Goal: Information Seeking & Learning: Learn about a topic

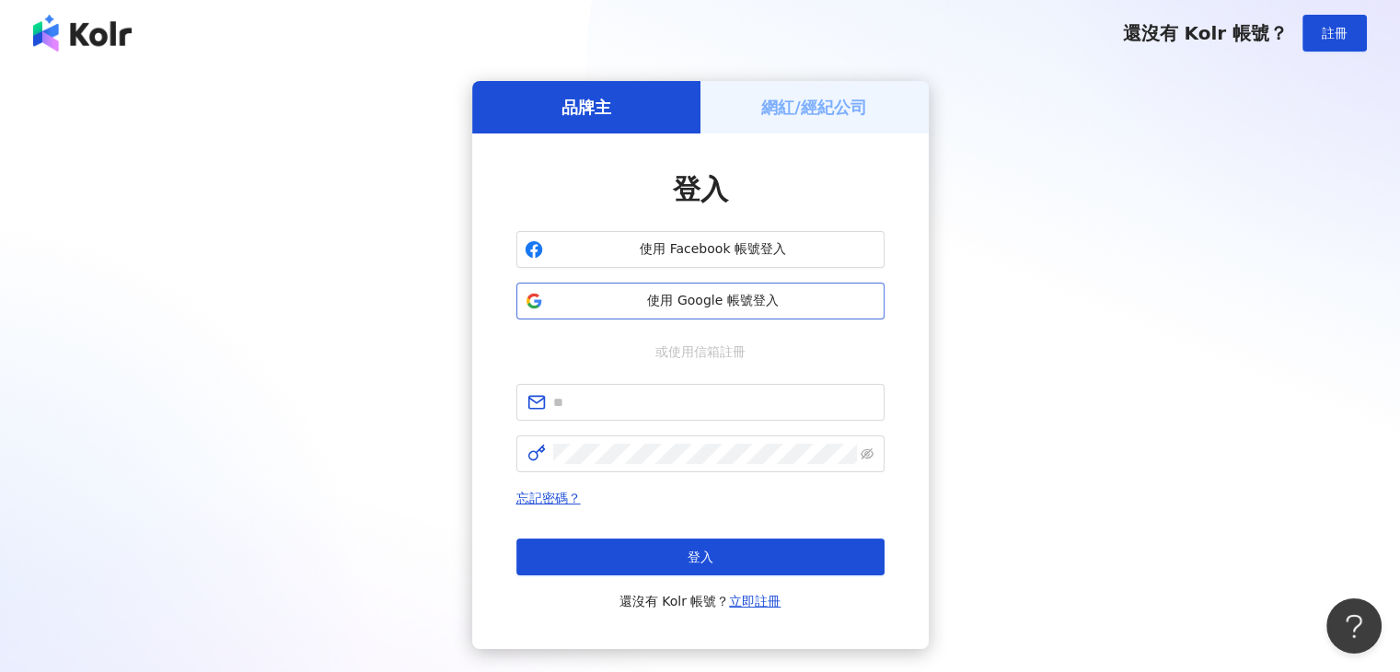
click at [609, 301] on span "使用 Google 帳號登入" at bounding box center [713, 301] width 326 height 18
click at [732, 309] on span "使用 Google 帳號登入" at bounding box center [713, 301] width 326 height 18
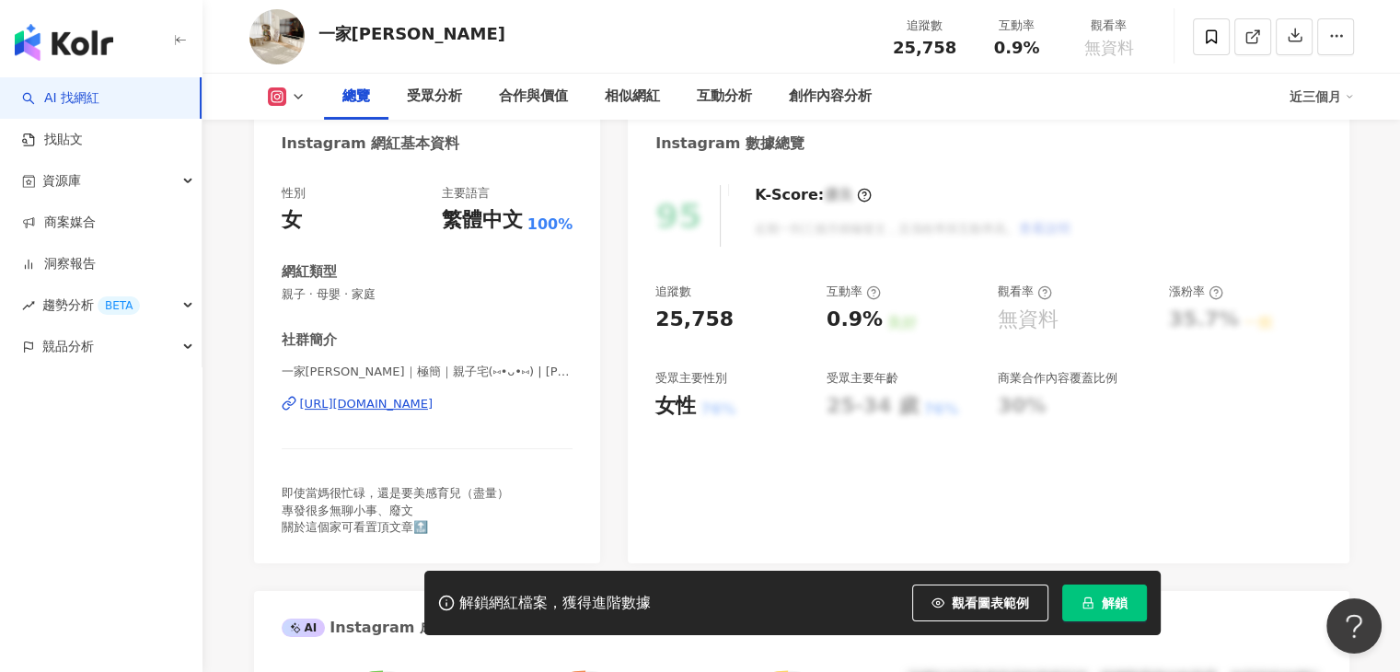
scroll to position [276, 0]
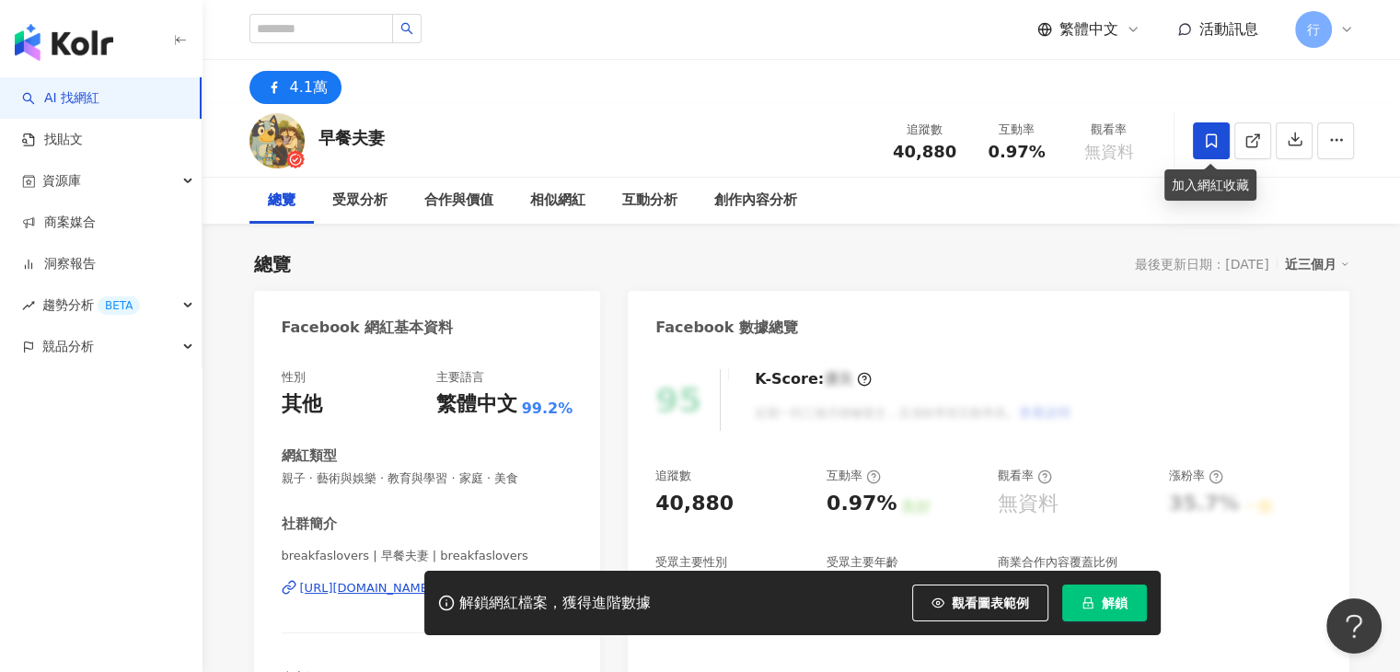
click at [1200, 141] on span at bounding box center [1211, 140] width 37 height 37
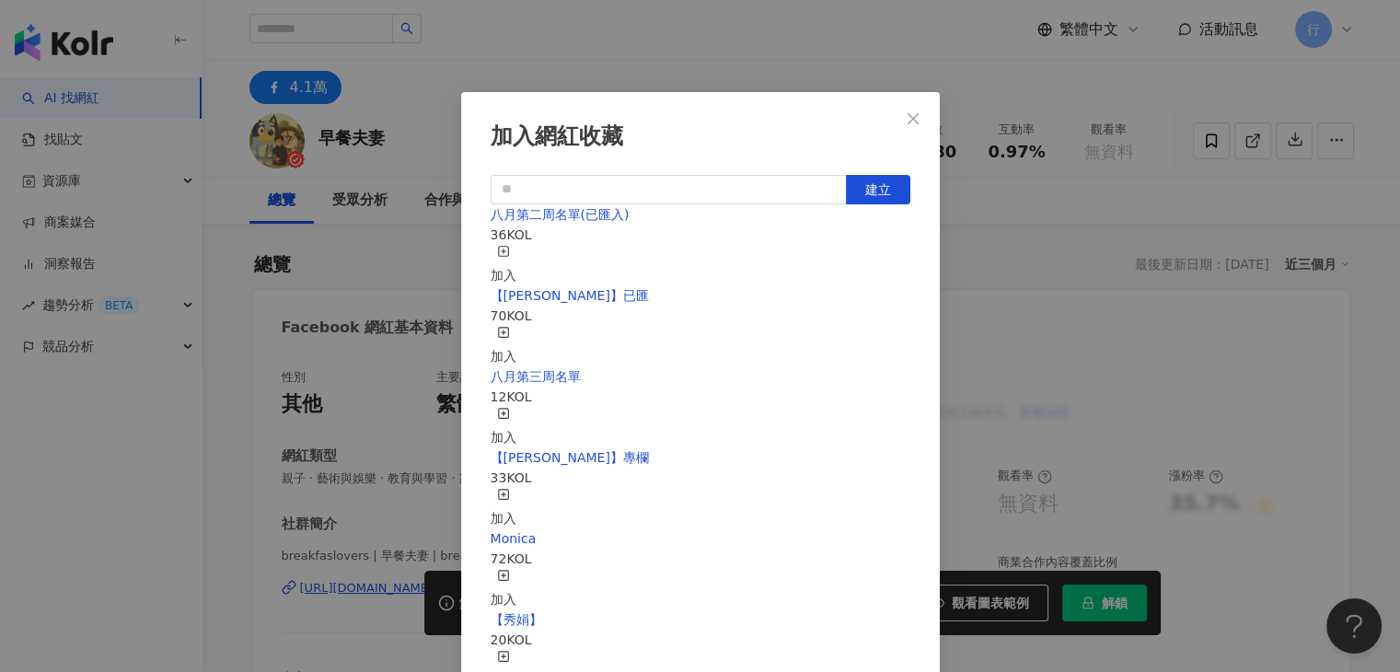
click at [516, 326] on div "加入" at bounding box center [503, 346] width 26 height 40
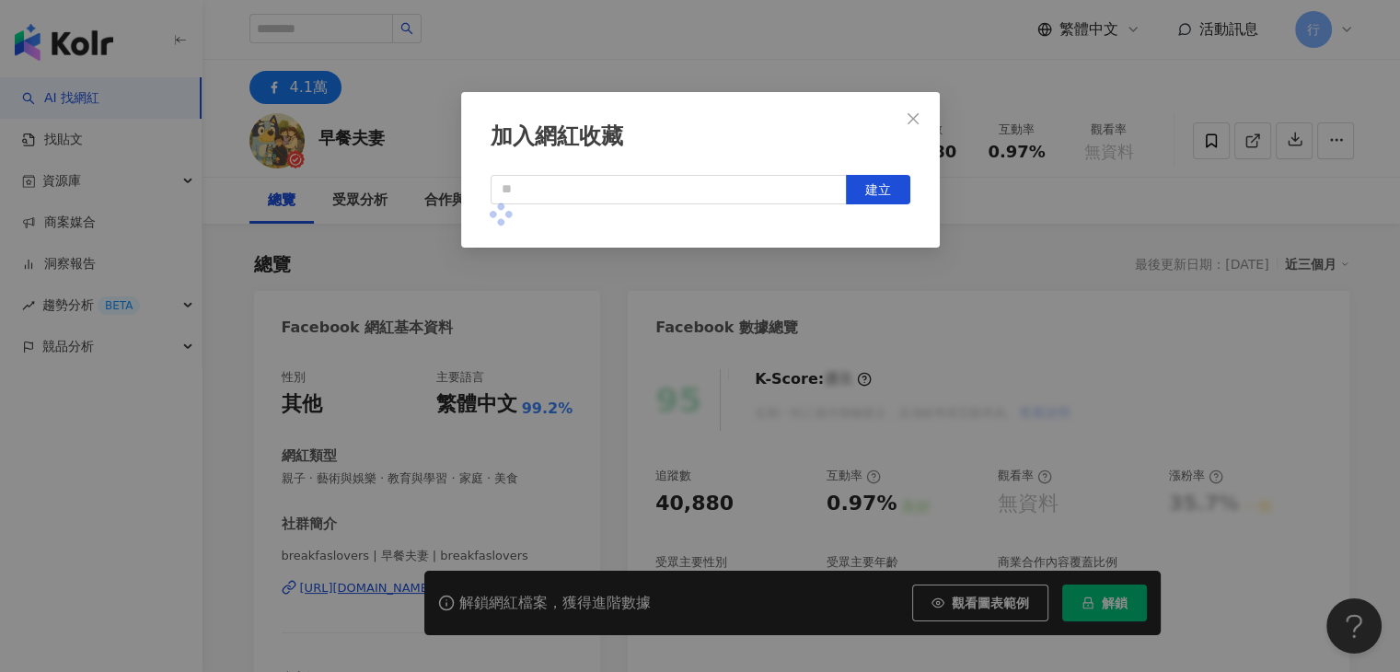
click at [741, 52] on div "加入網紅收藏 建立" at bounding box center [700, 336] width 1400 height 672
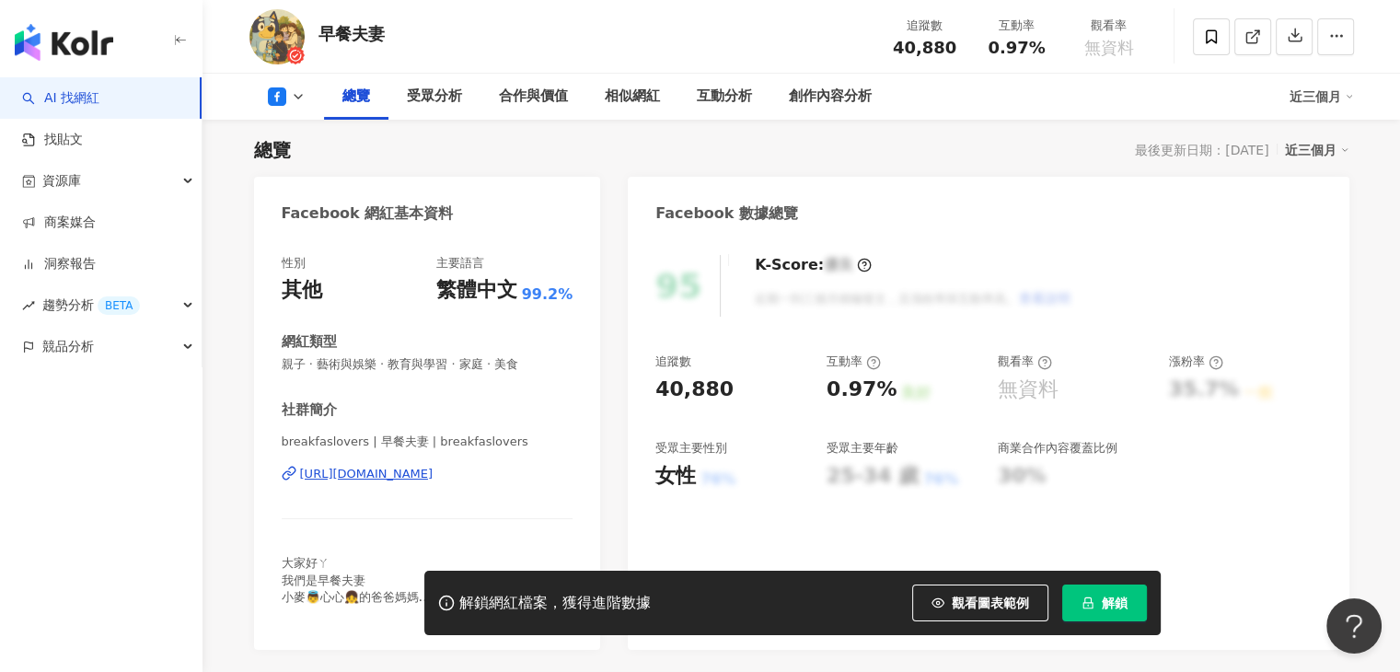
scroll to position [184, 0]
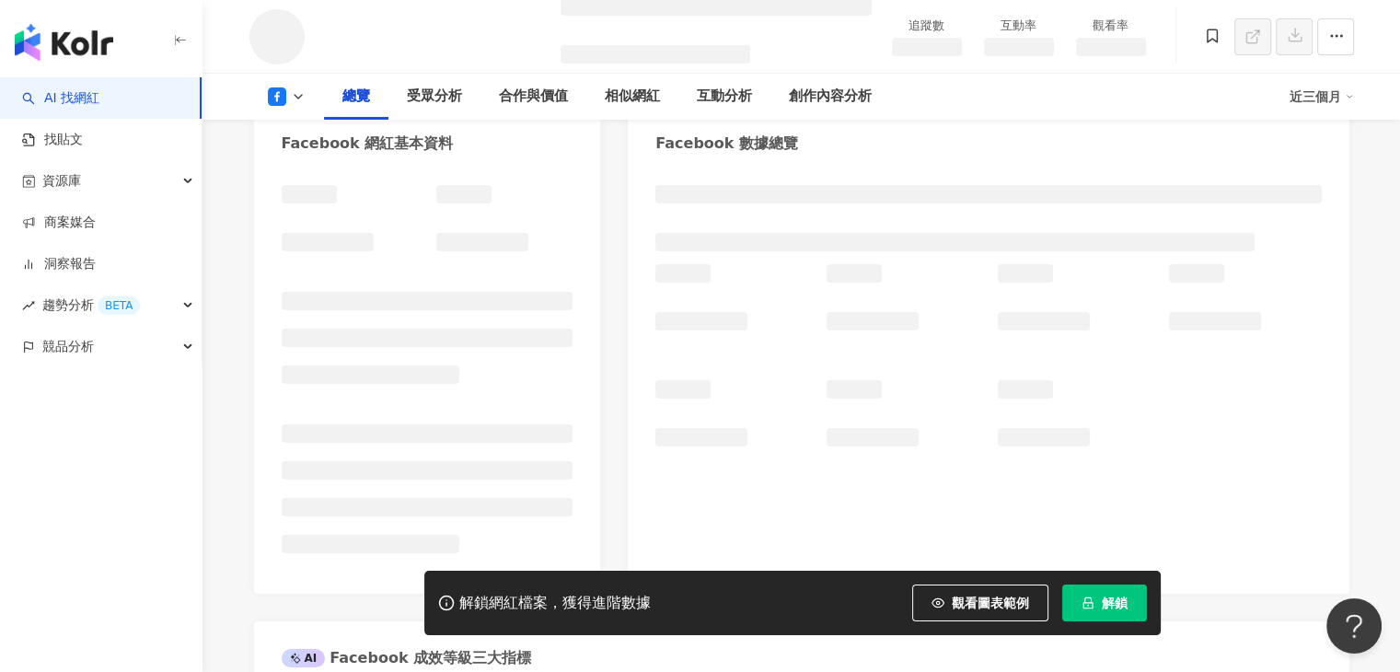
click at [298, 95] on icon at bounding box center [298, 96] width 15 height 15
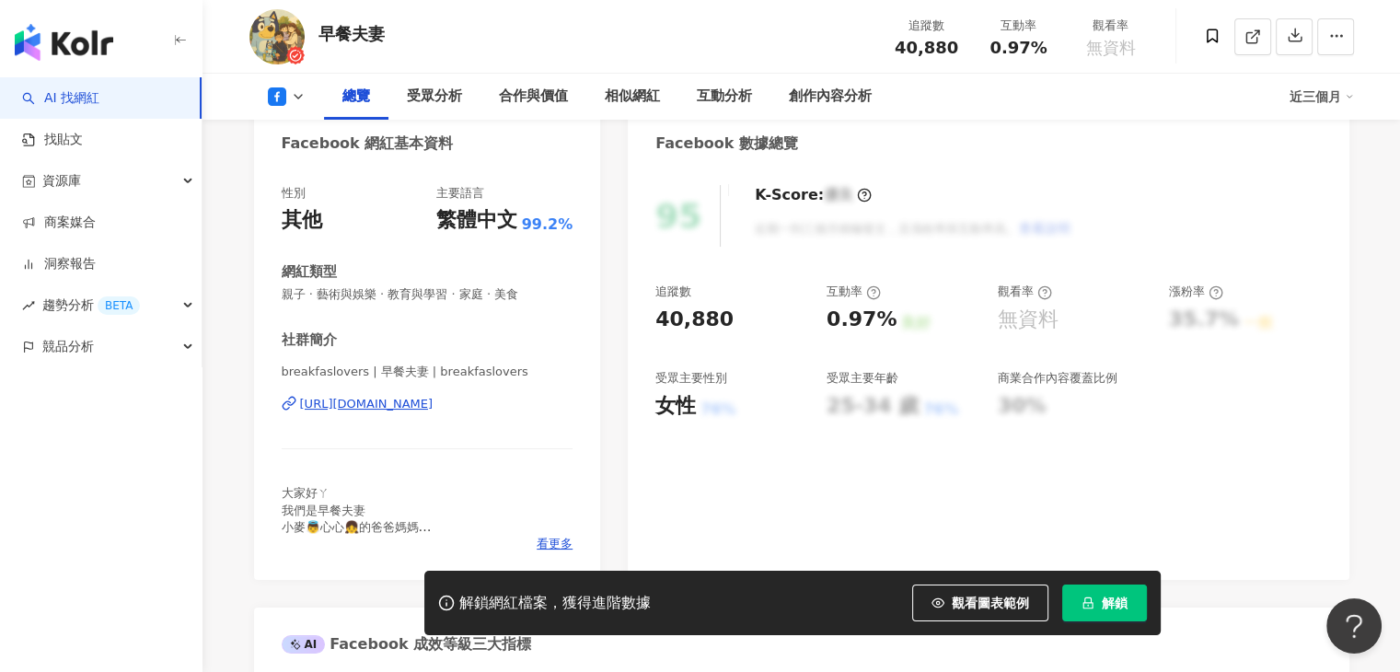
click at [298, 95] on icon at bounding box center [298, 96] width 15 height 15
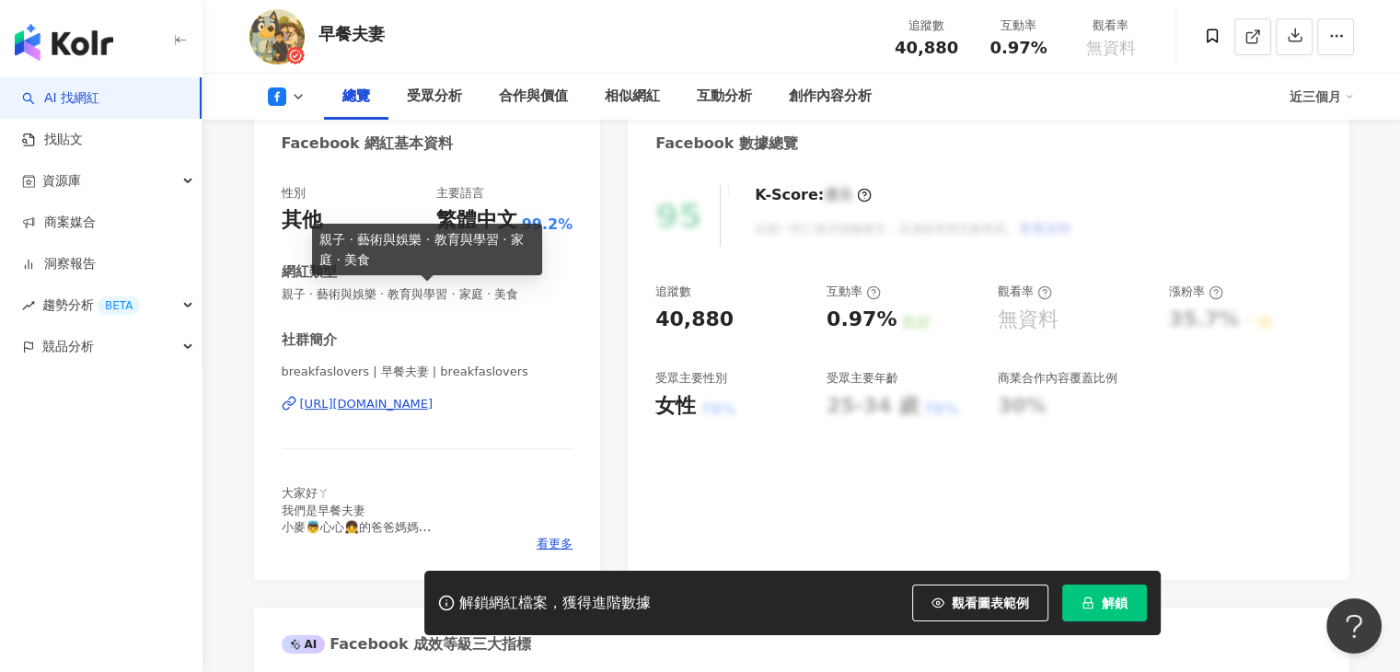
scroll to position [460, 0]
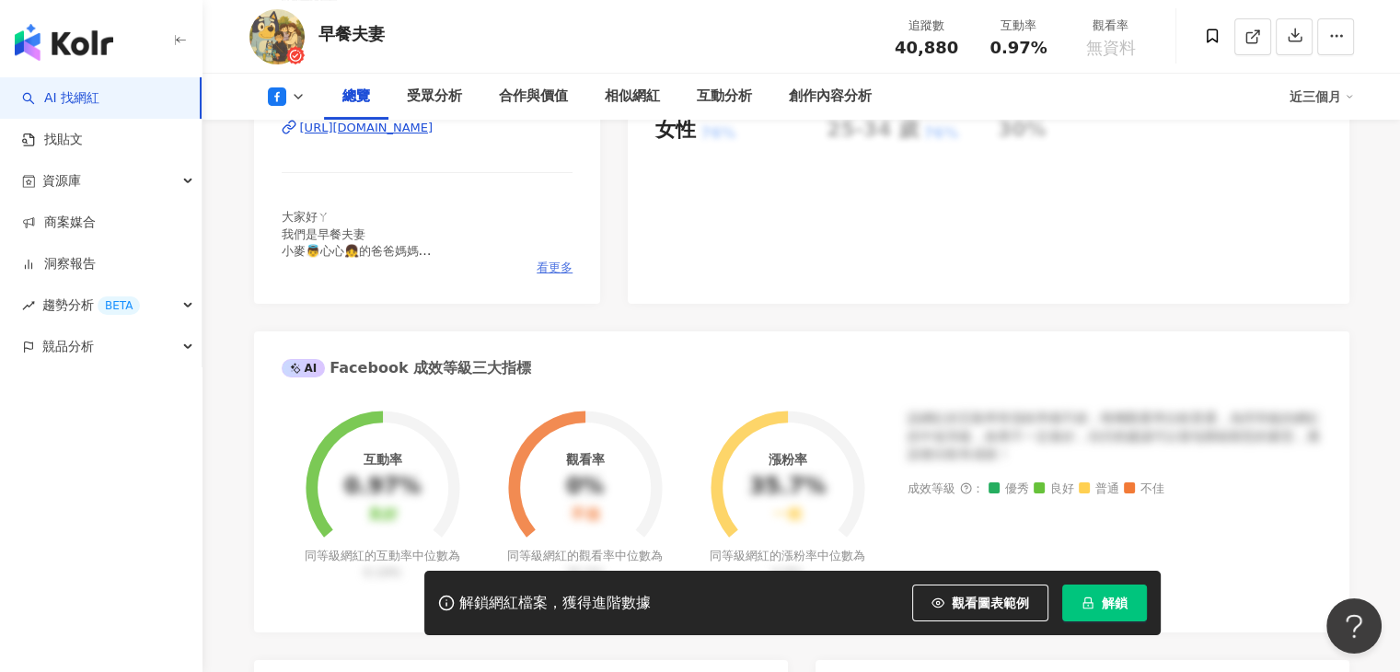
click at [558, 262] on span "看更多" at bounding box center [554, 268] width 36 height 17
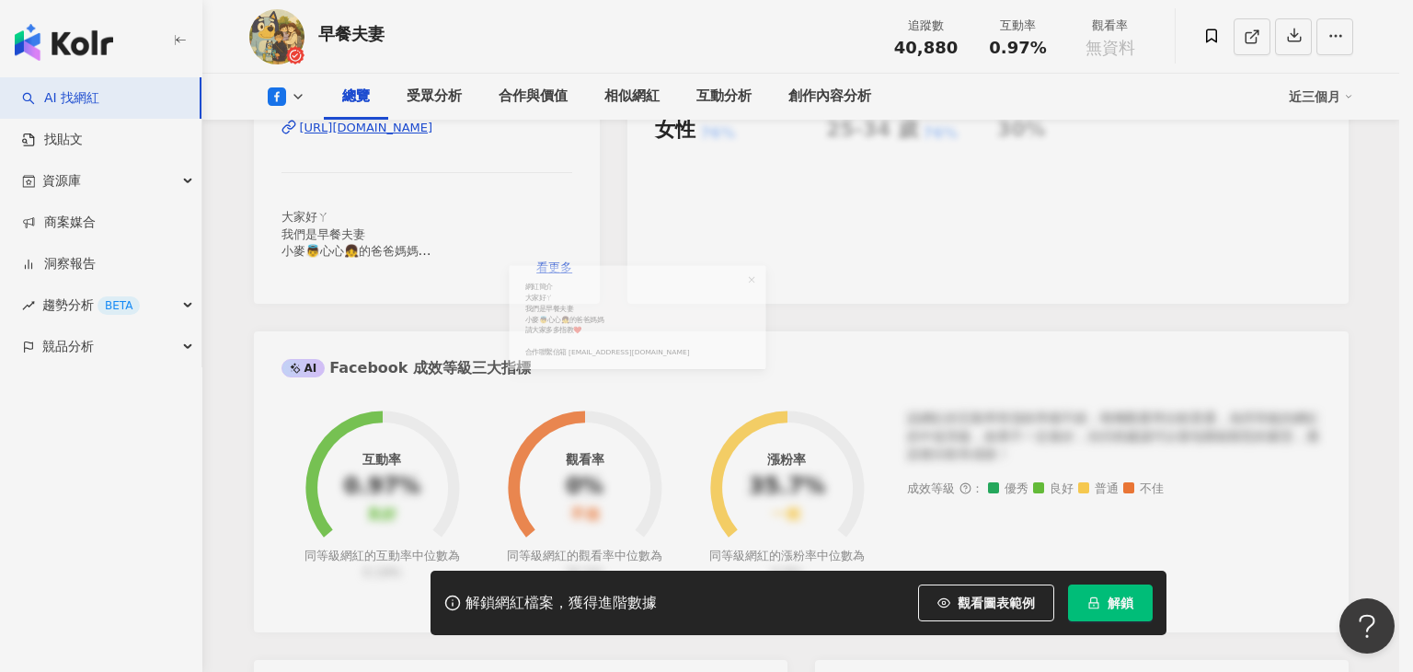
click at [558, 269] on div "網紅簡介" at bounding box center [707, 279] width 420 height 20
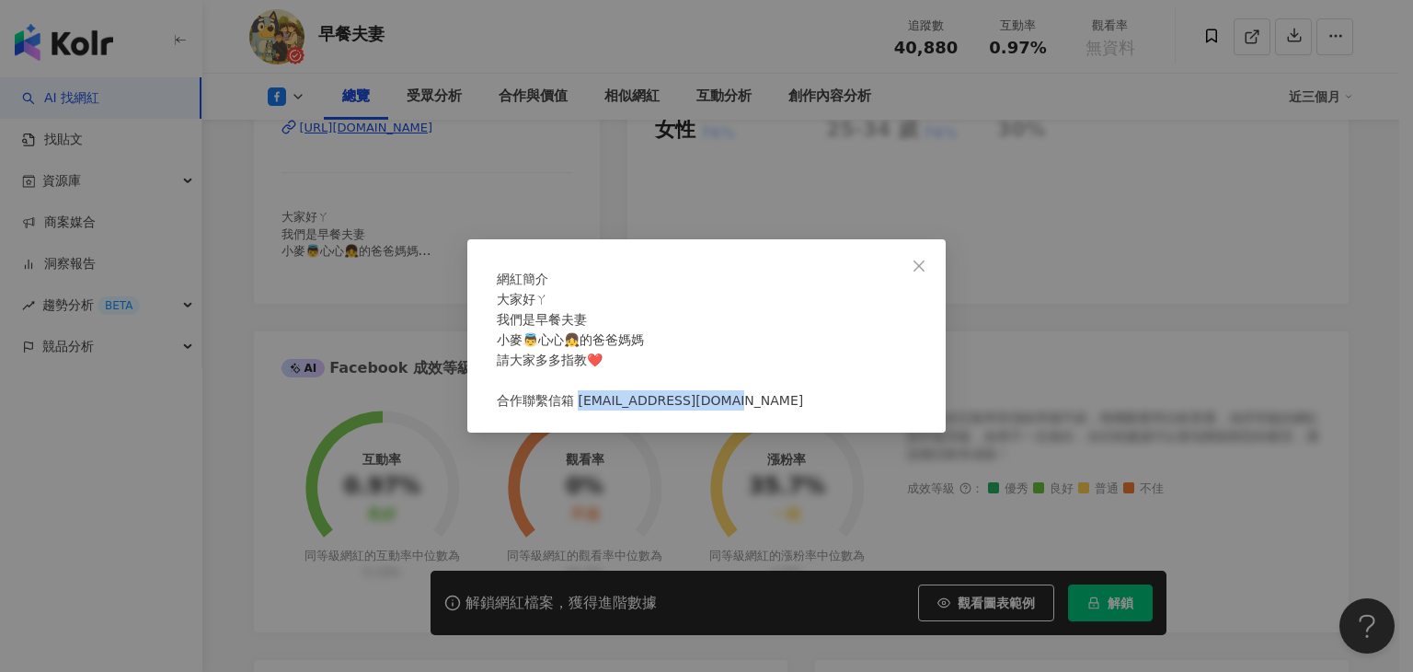
drag, startPoint x: 721, startPoint y: 414, endPoint x: 584, endPoint y: 418, distance: 137.2
click at [584, 410] on div "大家好ㄚ 我們是早餐夫妻 小麥👼心心👧的爸爸媽媽 請大家多多指教❤️ 合作聯繫信箱 lllolll5243@gmail.com" at bounding box center [707, 349] width 420 height 121
copy span "lolll5243@gmail.com"
drag, startPoint x: 596, startPoint y: 334, endPoint x: 546, endPoint y: 329, distance: 50.9
click at [546, 329] on div "大家好ㄚ 我們是早餐夫妻 小麥👼心心👧的爸爸媽媽 請大家多多指教❤️ 合作聯繫信箱 lllolll5243@gmail.com" at bounding box center [707, 349] width 420 height 121
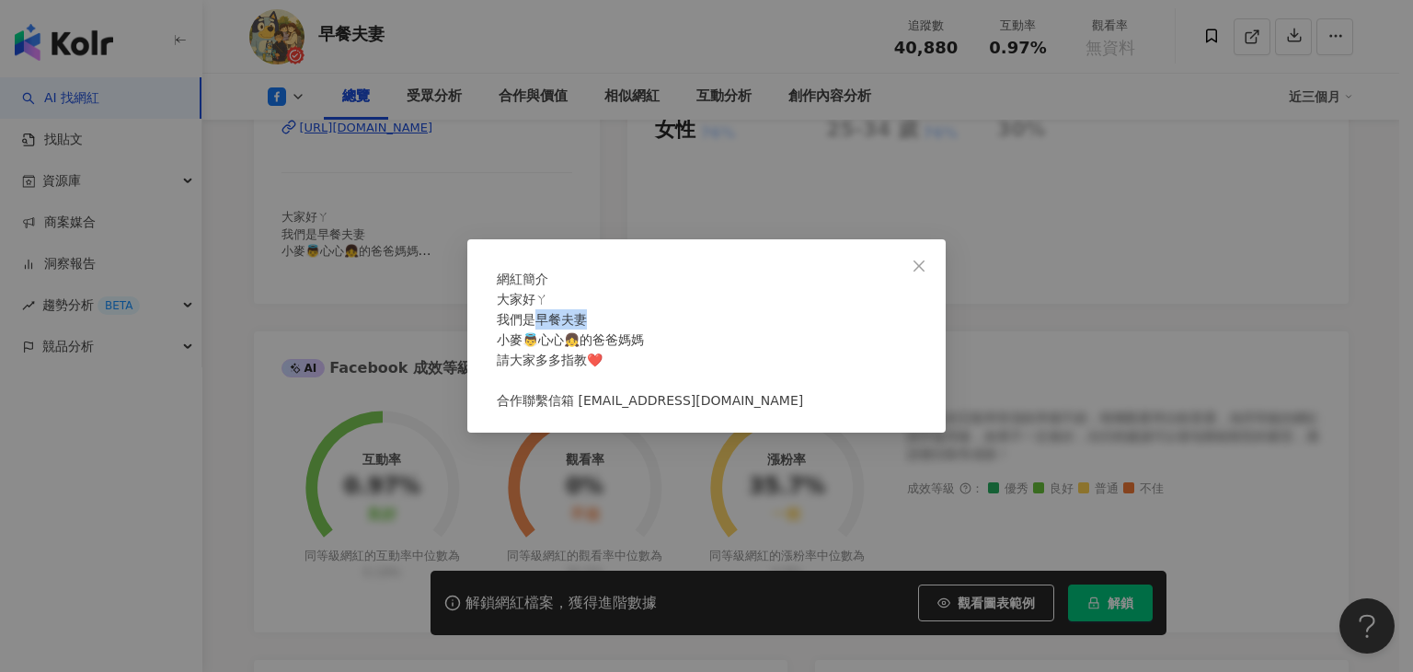
copy span "早餐夫妻"
click at [961, 213] on div "網紅簡介 大家好ㄚ 我們是早餐夫妻 小麥👼心心👧的爸爸媽媽 請大家多多指教❤️ 合作聯繫信箱 lllolll5243@gmail.com" at bounding box center [706, 336] width 1413 height 672
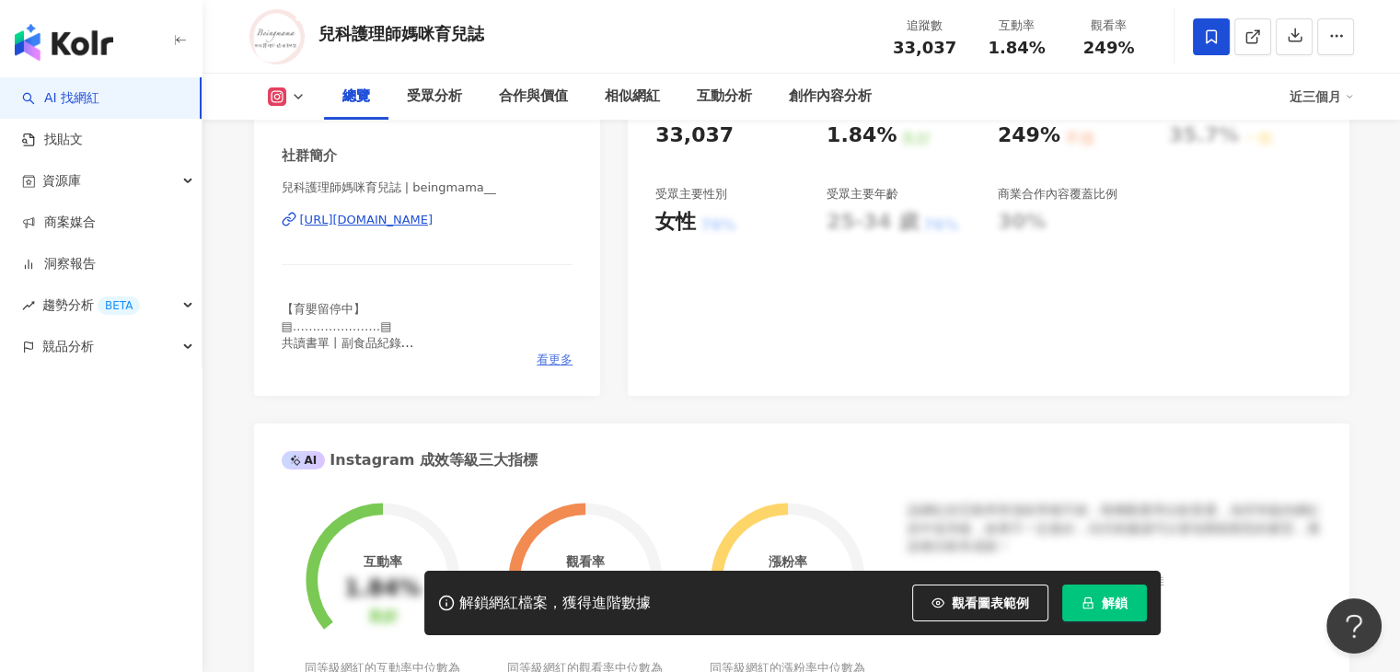
click at [553, 358] on span "看更多" at bounding box center [554, 360] width 36 height 17
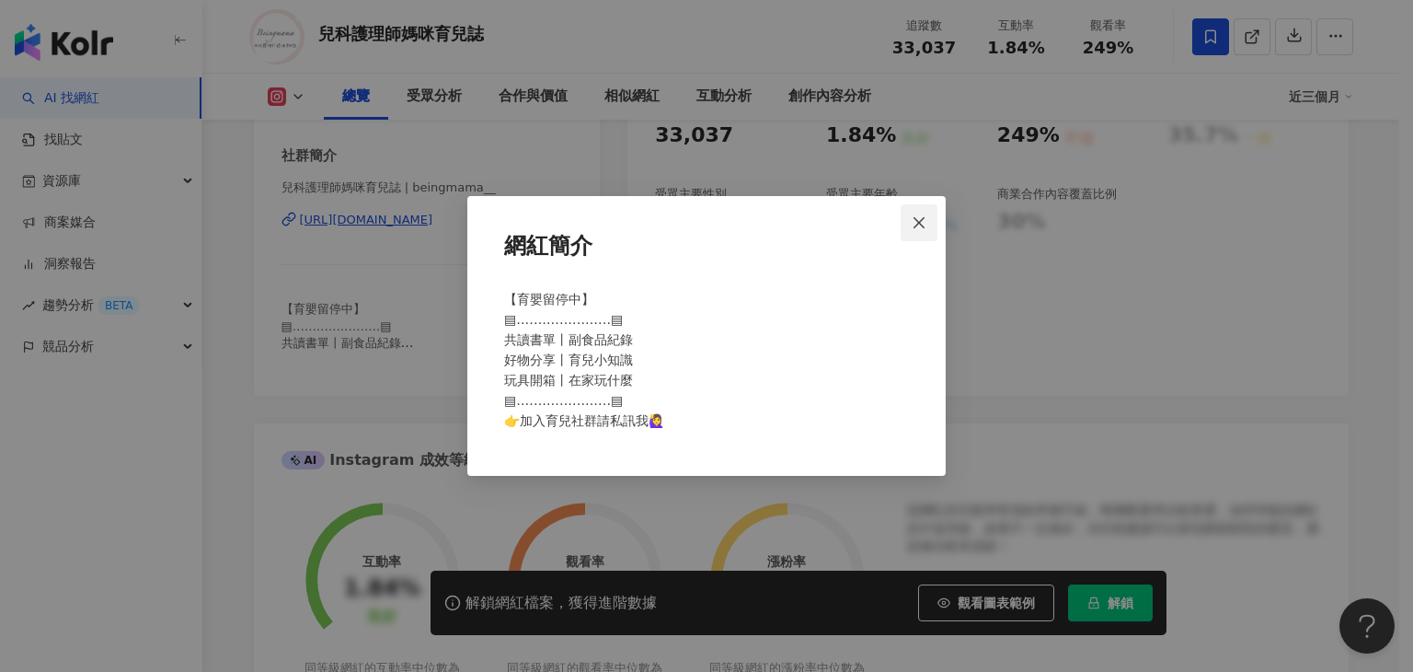
click at [928, 213] on button "Close" at bounding box center [919, 222] width 37 height 37
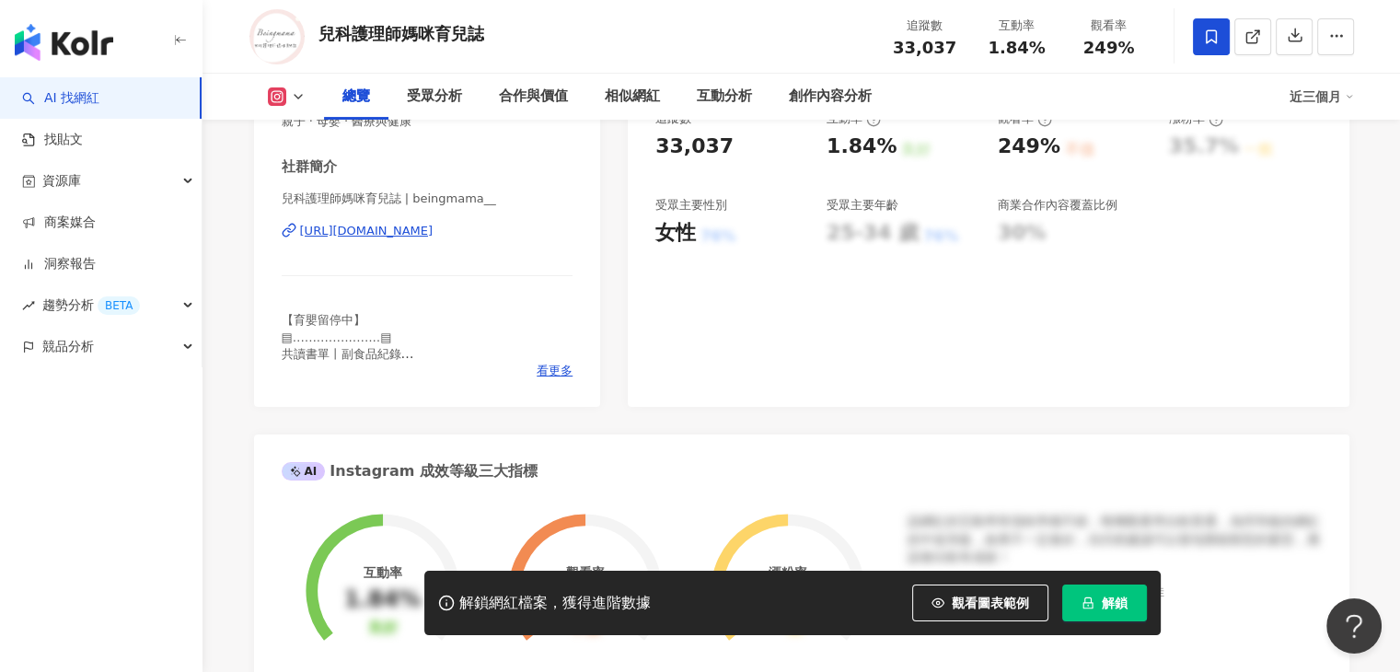
scroll to position [184, 0]
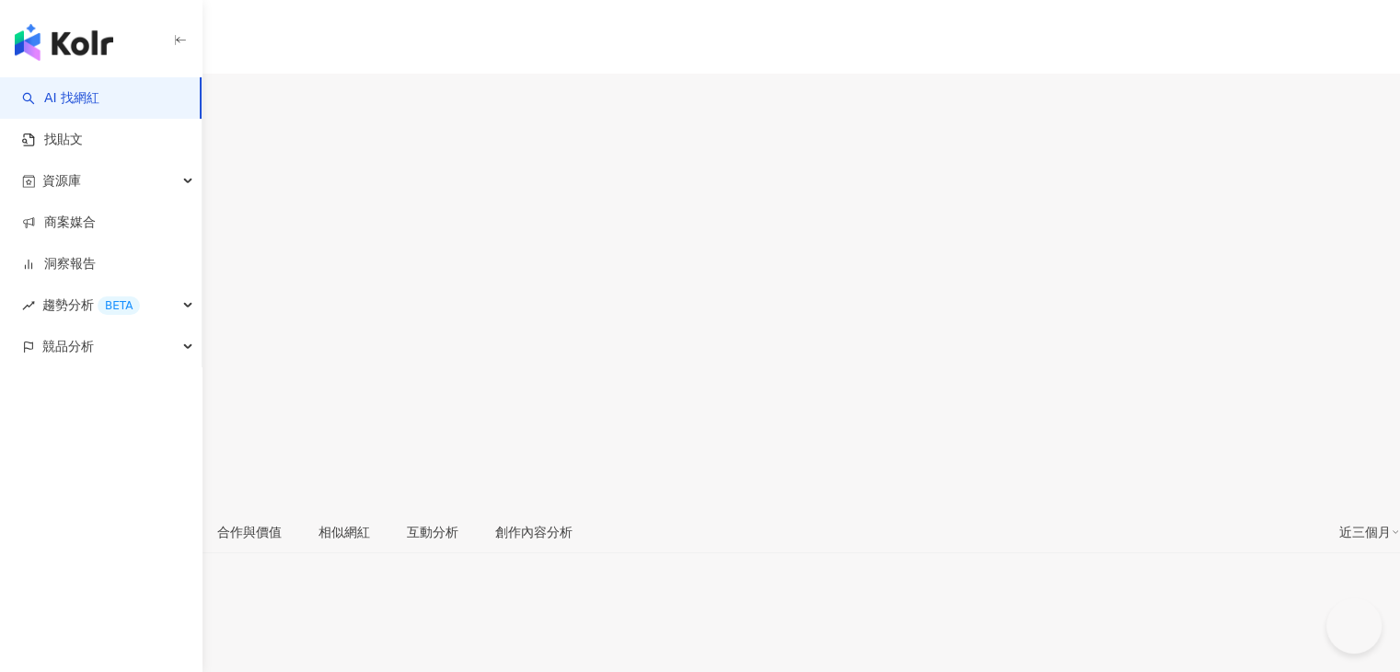
click at [13, 384] on icon at bounding box center [6, 390] width 13 height 13
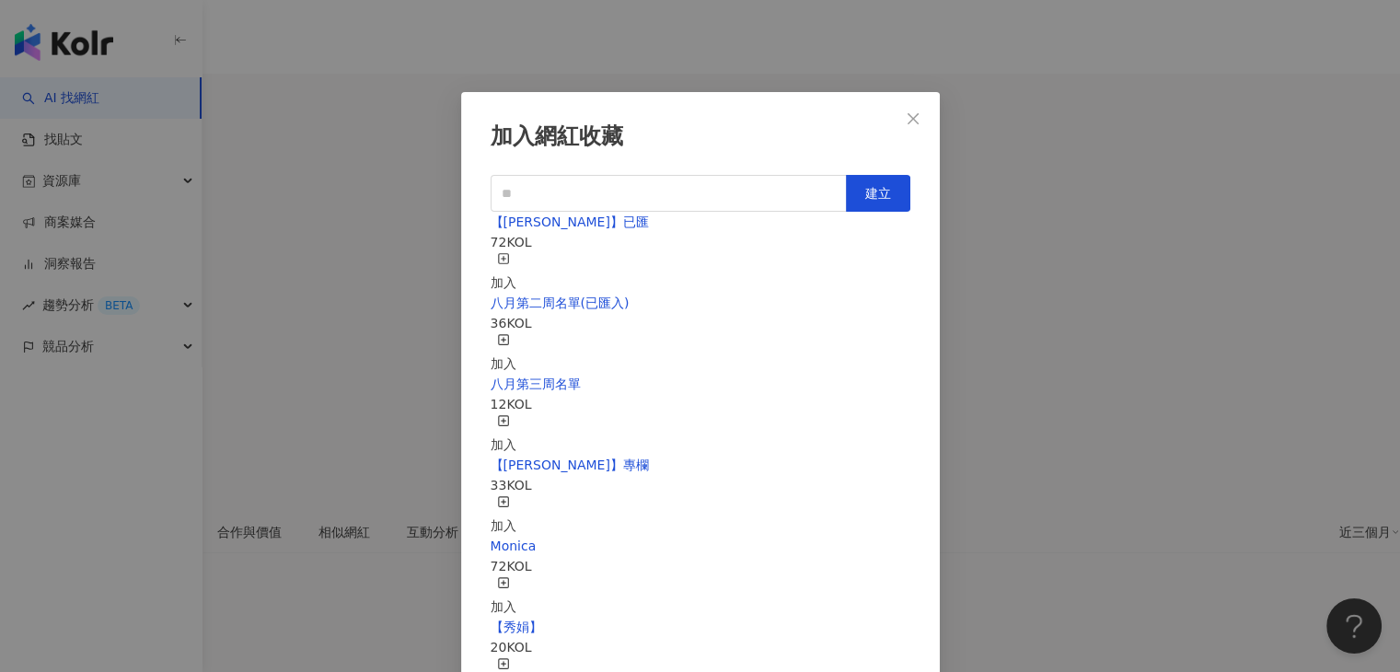
click at [516, 255] on div "加入" at bounding box center [503, 272] width 26 height 40
click at [873, 68] on div "加入網紅收藏 建立 【RAY】已匯 73 KOL 已加入 八月第二周名單(已匯入) 36 KOL 加入 八月第三周名單 12 KOL 加入 【RAY】專欄 3…" at bounding box center [700, 336] width 1400 height 672
click at [906, 118] on div "加入網紅收藏 建立 【RAY】已匯 73 KOL 已加入 八月第二周名單(已匯入) 36 KOL 加入 八月第三周名單 12 KOL 加入 【RAY】專欄 3…" at bounding box center [700, 336] width 1400 height 672
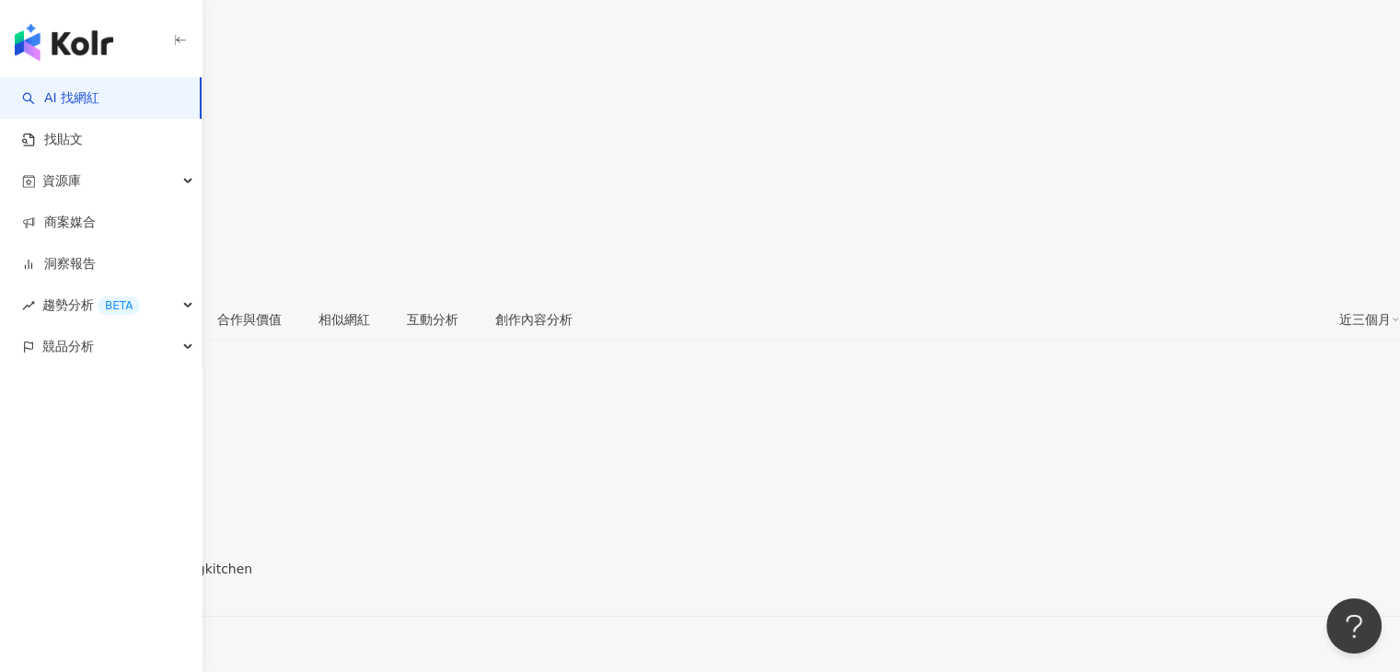
scroll to position [276, 0]
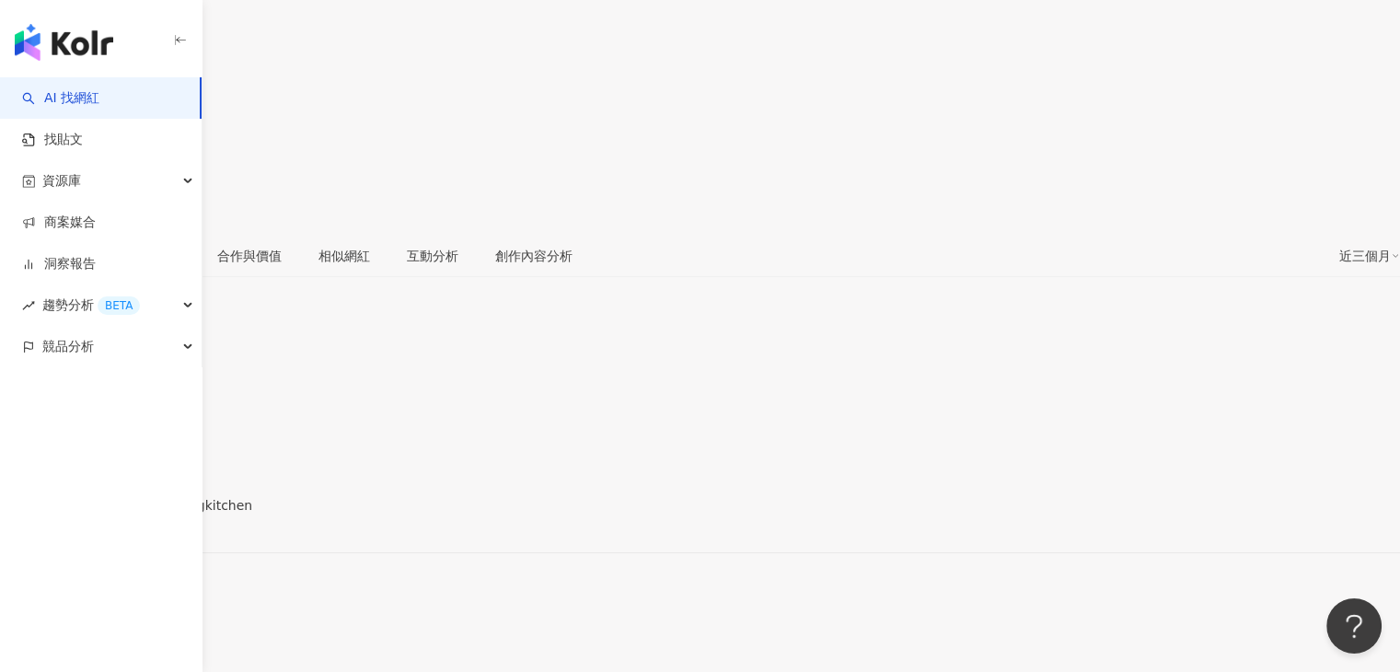
click at [39, 632] on span "看更多" at bounding box center [19, 639] width 39 height 15
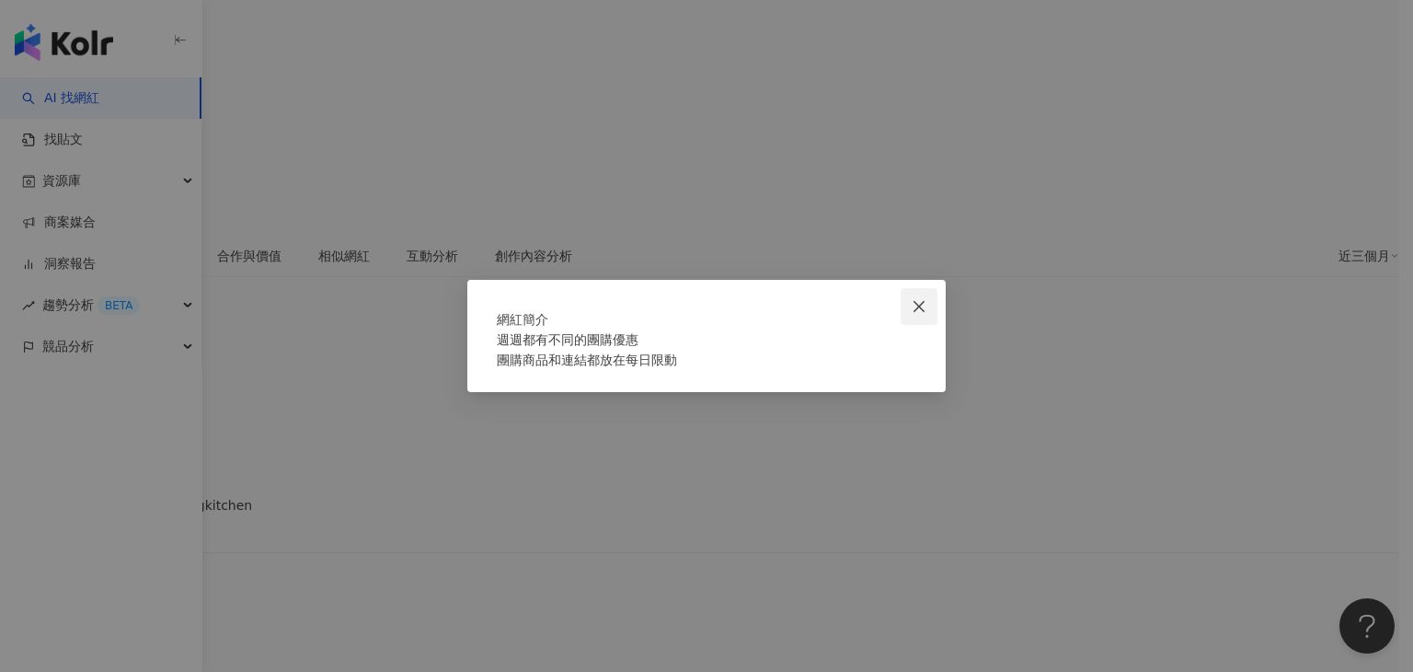
click at [922, 300] on icon "close" at bounding box center [919, 305] width 11 height 11
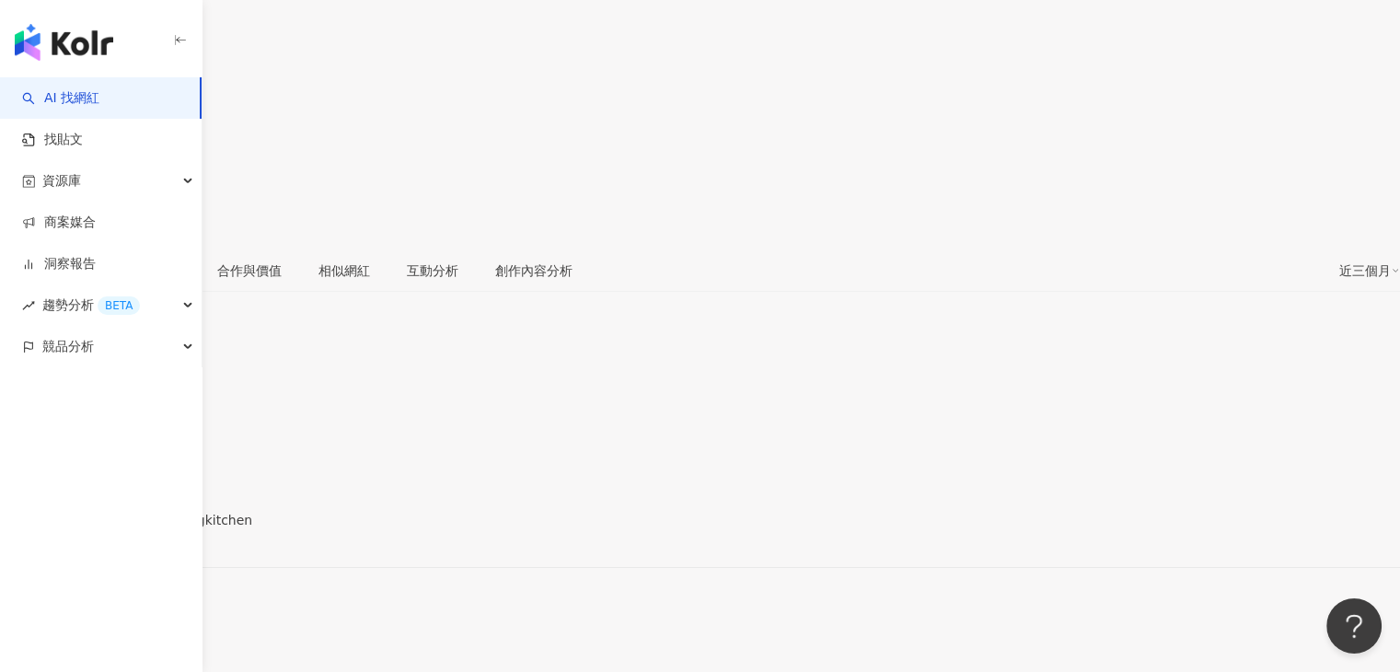
scroll to position [0, 0]
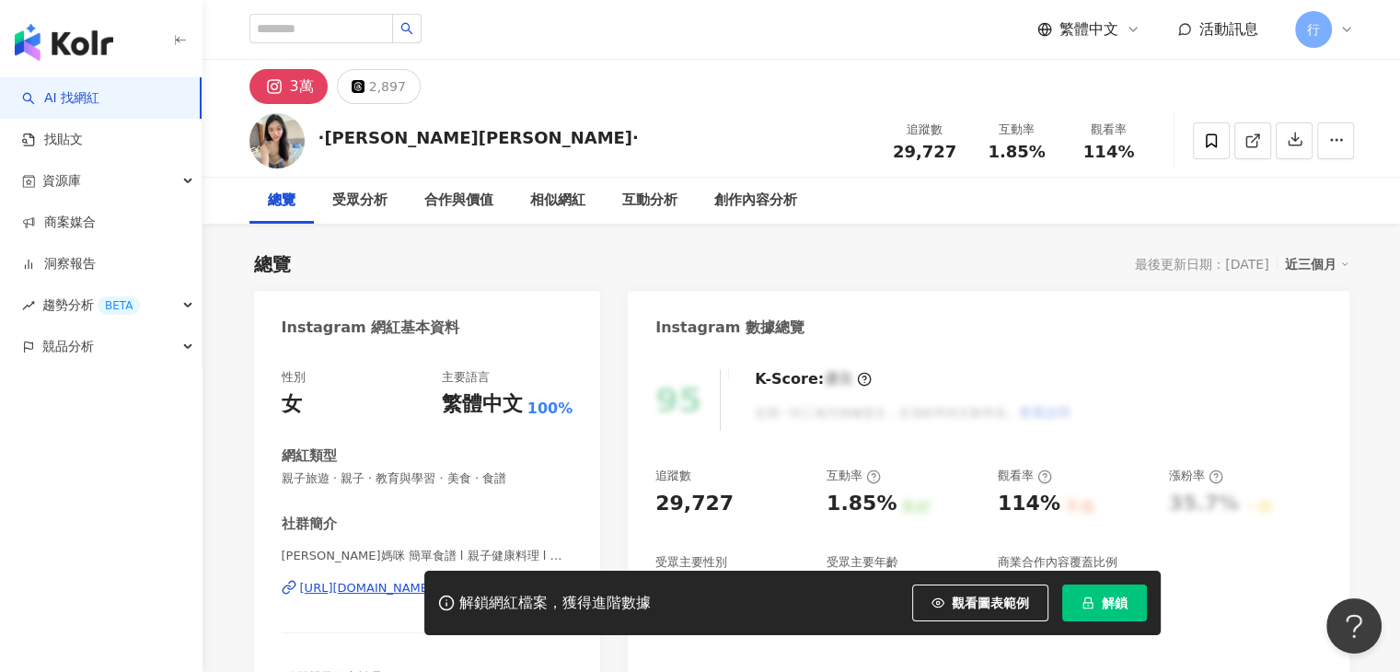
scroll to position [276, 0]
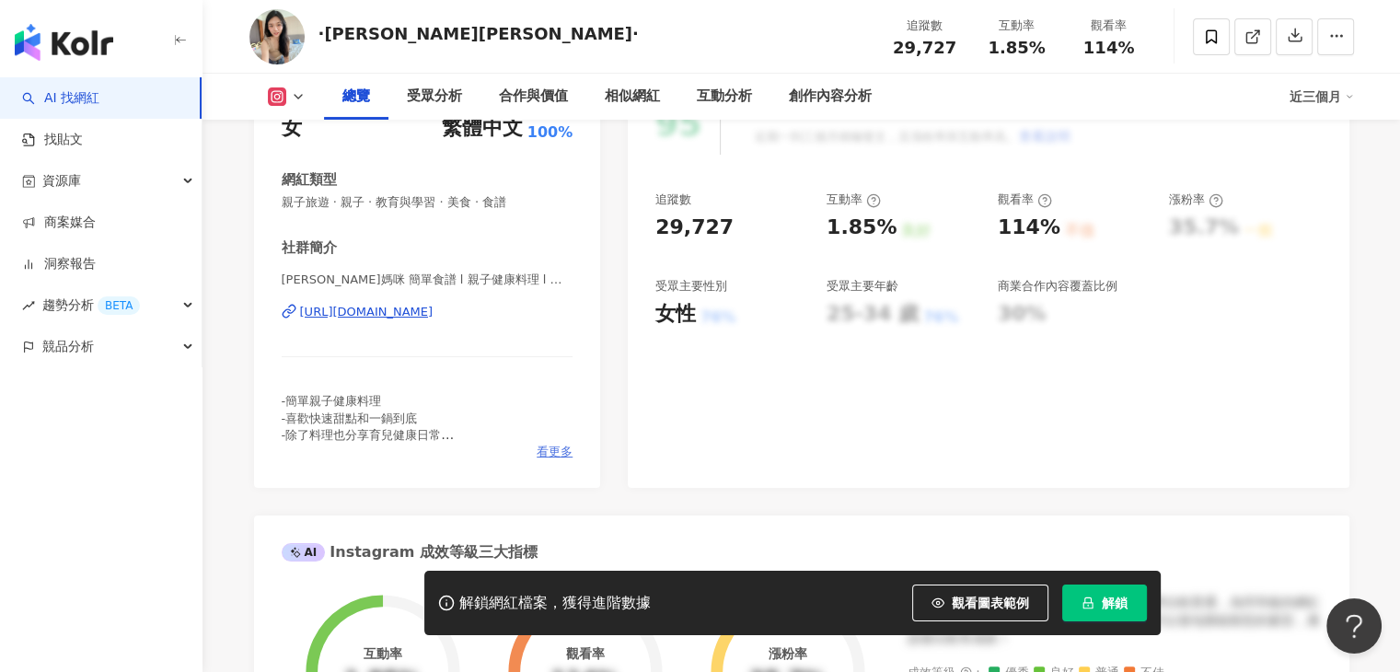
click at [563, 445] on span "看更多" at bounding box center [554, 452] width 36 height 17
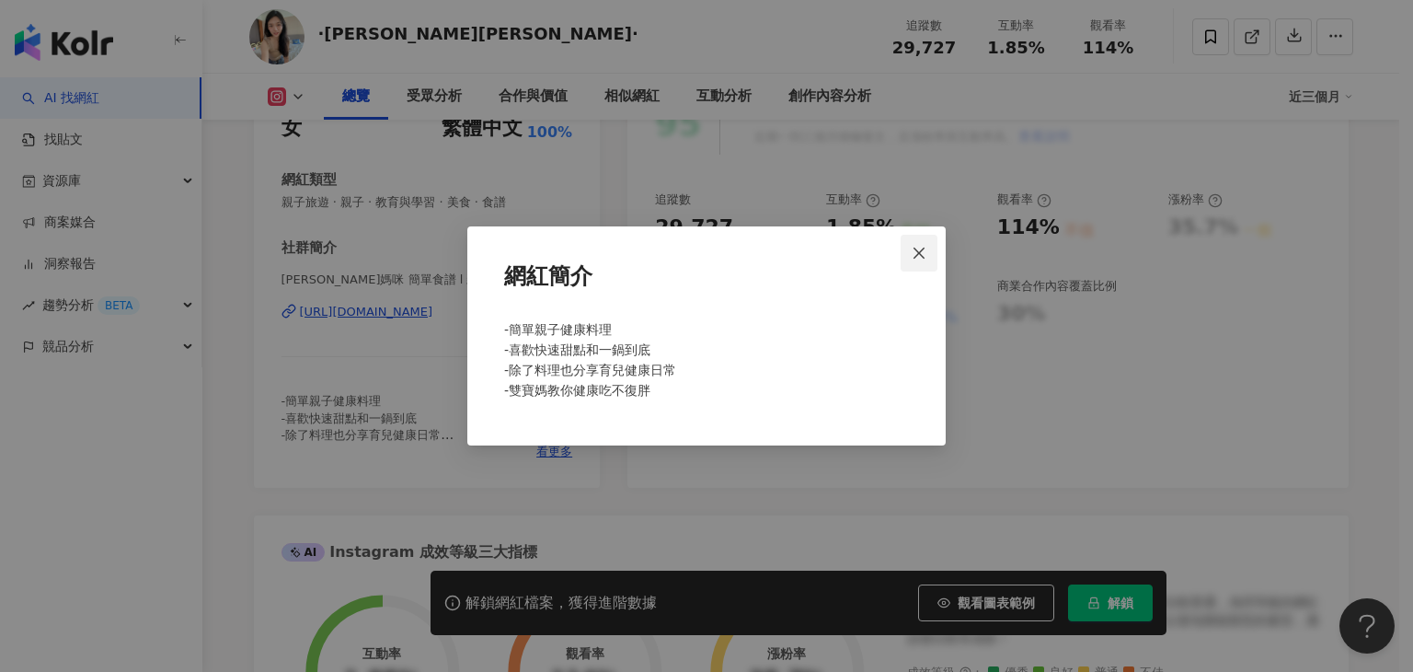
click at [917, 258] on icon "close" at bounding box center [919, 253] width 15 height 15
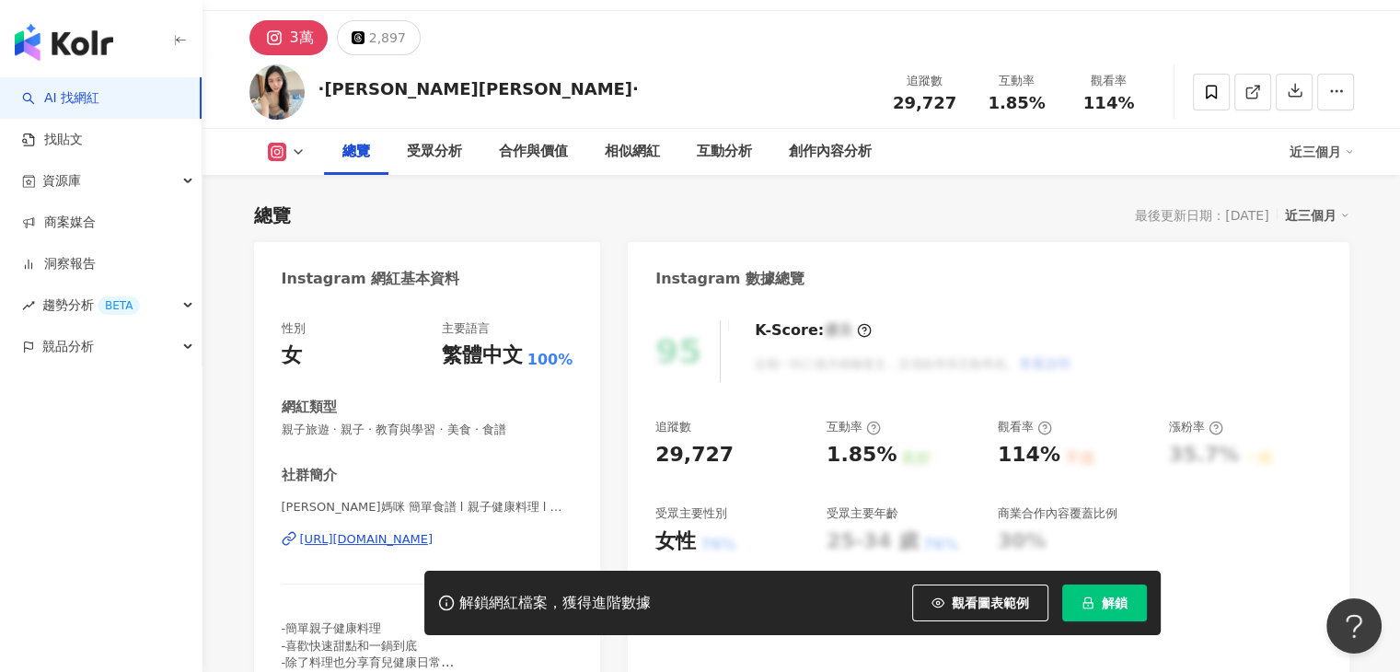
scroll to position [0, 0]
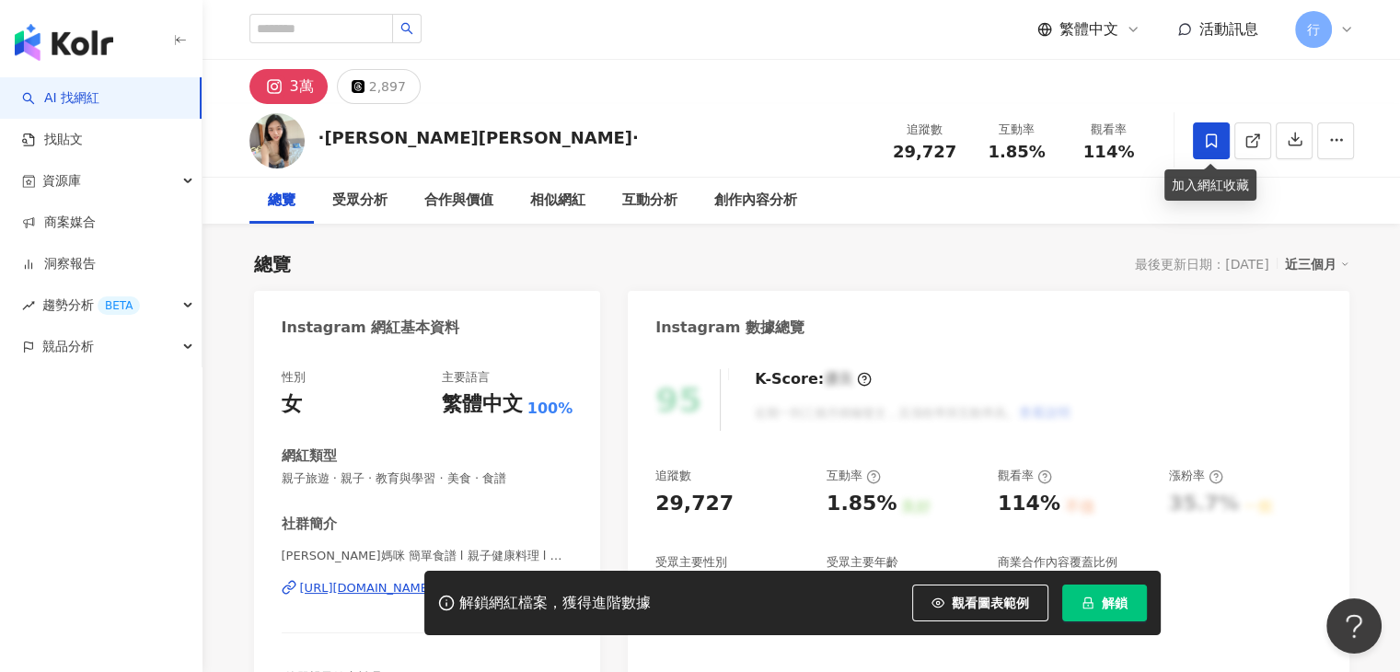
click at [1217, 135] on icon at bounding box center [1211, 141] width 17 height 17
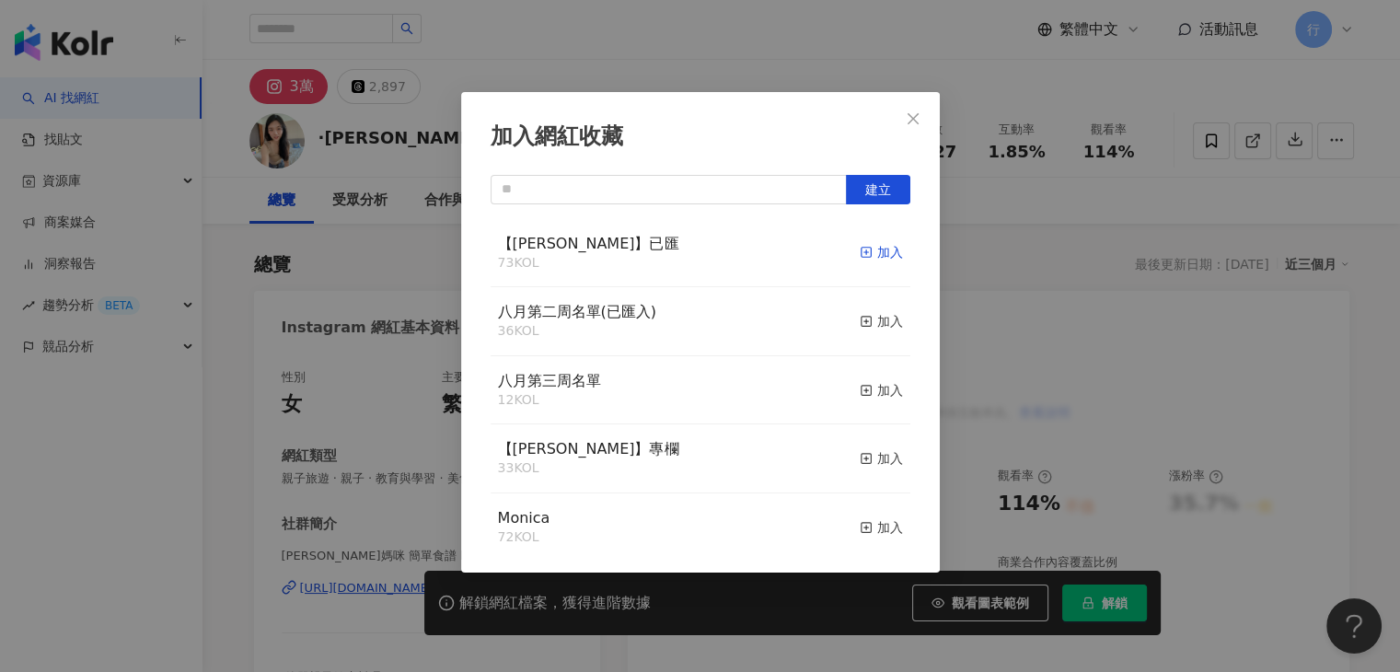
click at [877, 255] on div "加入" at bounding box center [880, 252] width 43 height 20
click at [906, 121] on icon "close" at bounding box center [913, 118] width 15 height 15
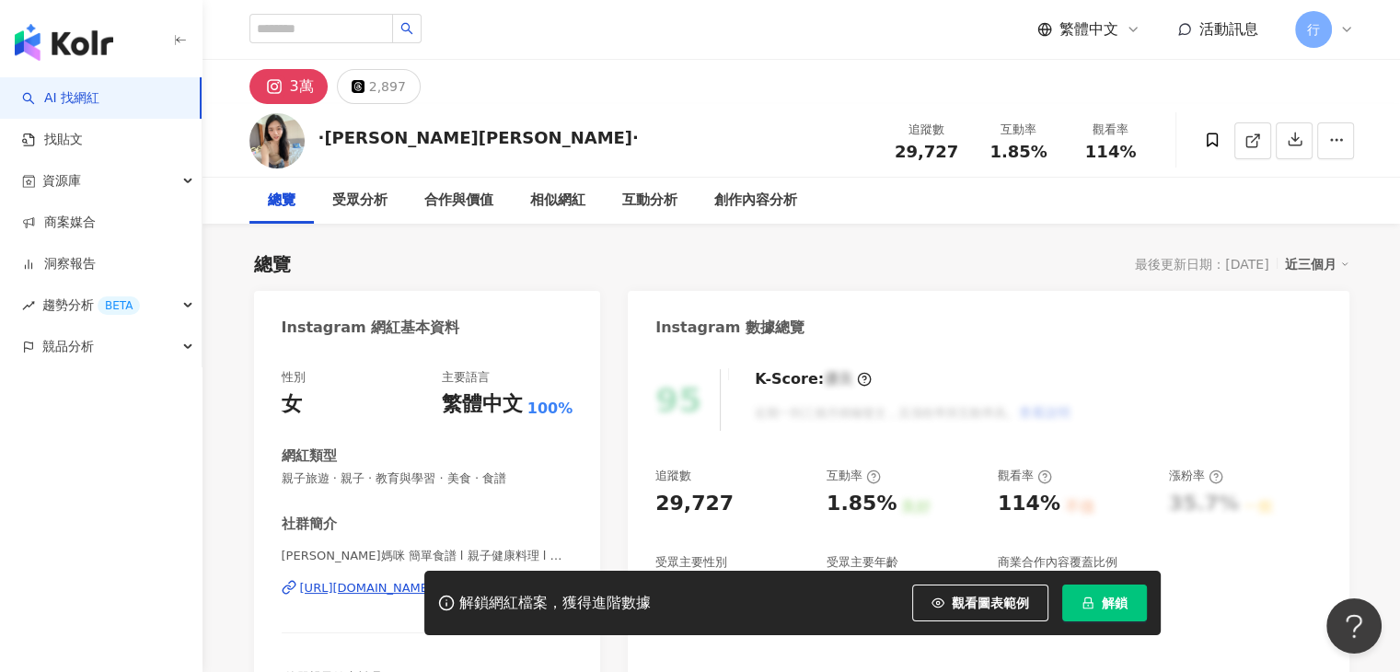
click at [914, 121] on div "加入網紅收藏 建立 【RAY】已匯 74 KOL 已加入 八月第二周名單(已匯入) 36 KOL 加入 八月第三周名單 12 KOL 加入 【RAY】專欄 3…" at bounding box center [700, 336] width 1400 height 672
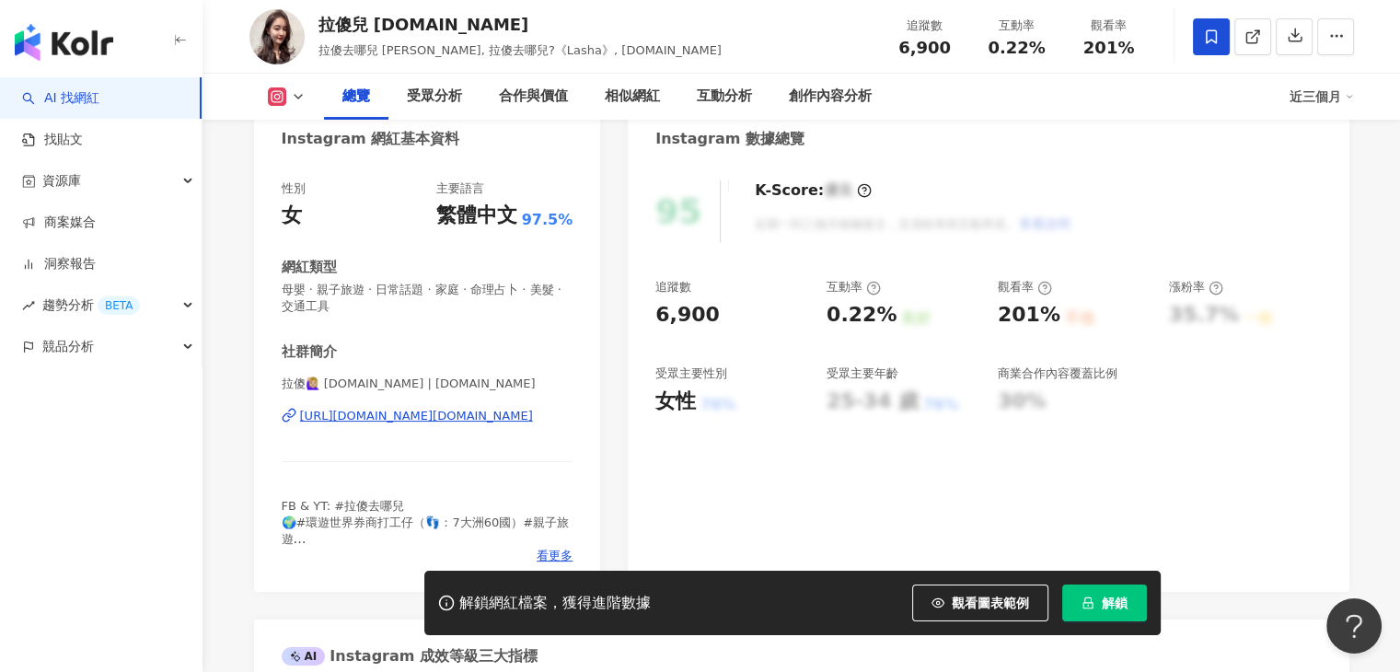
scroll to position [460, 0]
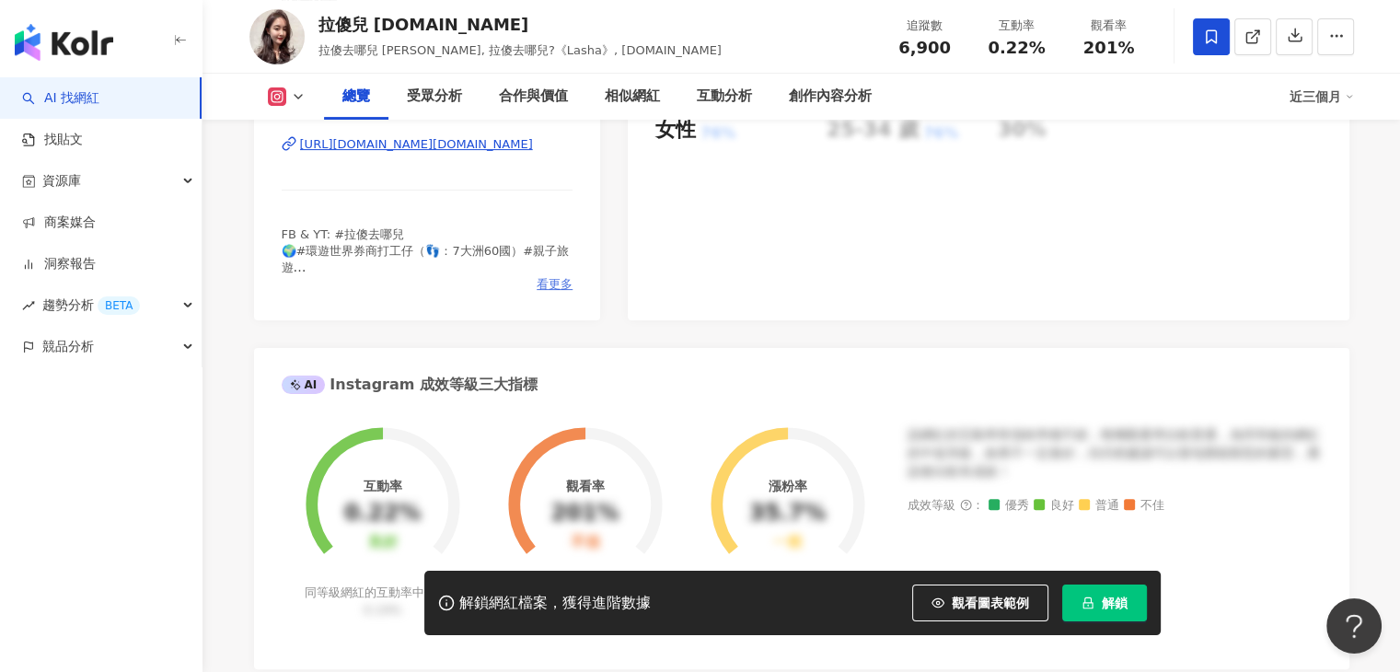
click at [549, 288] on span "看更多" at bounding box center [554, 284] width 36 height 17
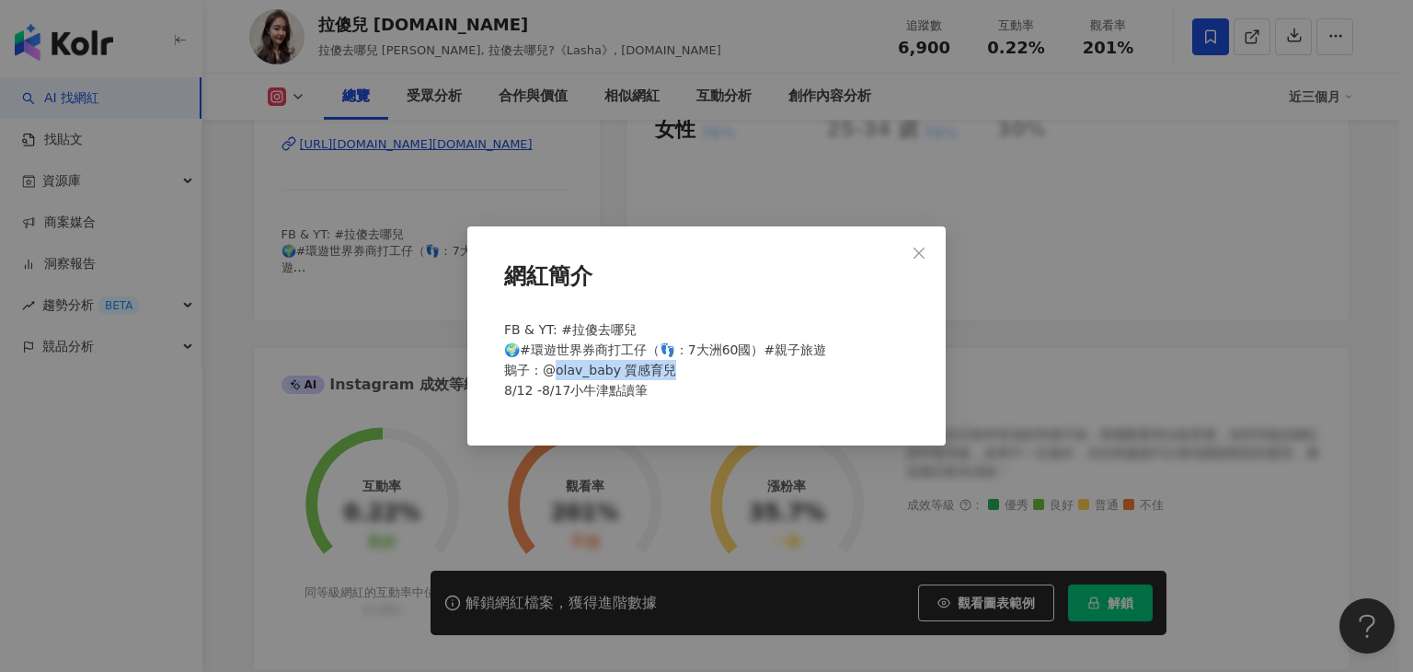
click at [551, 372] on span "FB & YT: #拉傻去哪兒 🌍#環遊世界券商打工仔（👣：7大洲60國）#親子旅遊 鵝子：@olav_baby 質感育兒 8/12 -8/17小牛津點讀筆" at bounding box center [665, 359] width 322 height 75
click at [1069, 219] on div "網紅簡介 FB & YT: #拉傻去哪兒 🌍#環遊世界券商打工仔（👣：7大洲60國）#親子旅遊 鵝子：@olav_baby 質感育兒 8/12 -8/17小牛…" at bounding box center [706, 336] width 1413 height 672
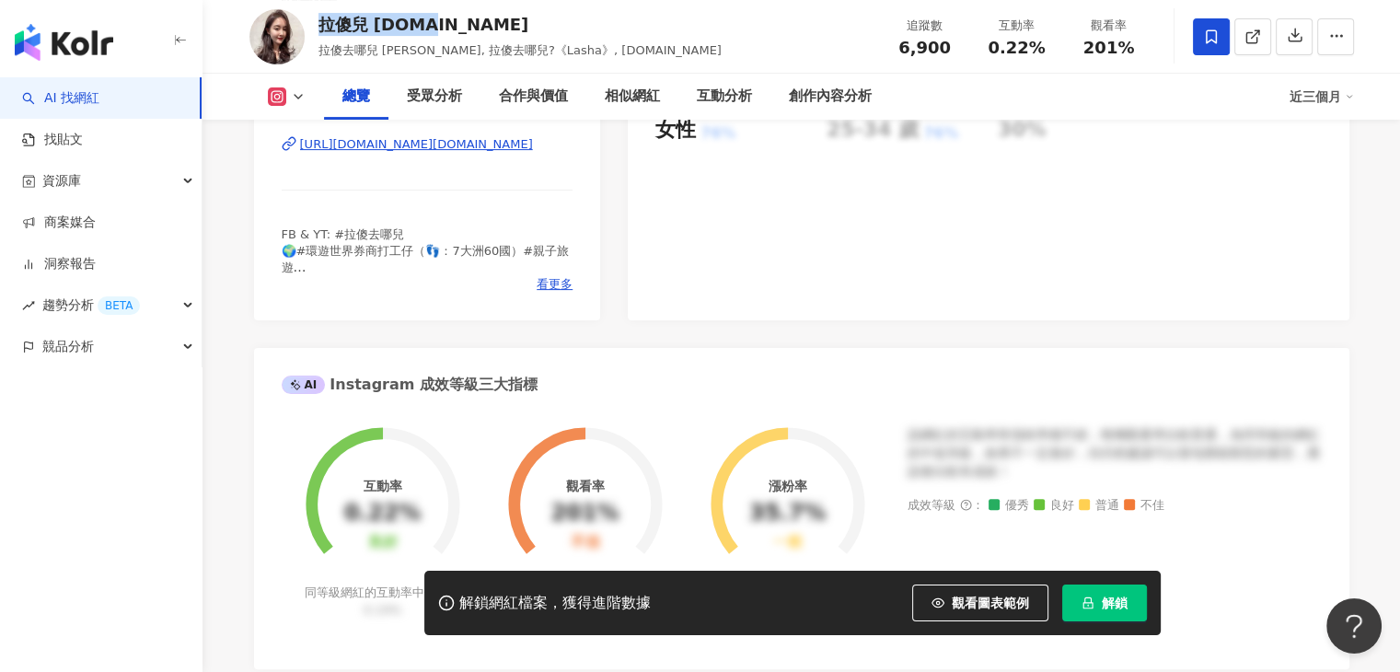
drag, startPoint x: 316, startPoint y: 29, endPoint x: 419, endPoint y: 35, distance: 103.3
click at [419, 35] on div "拉傻兒 [DOMAIN_NAME] 拉傻去哪兒 [PERSON_NAME], 拉傻去哪兒?《Lasha》, [DOMAIN_NAME] 追蹤數 6,900 互…" at bounding box center [802, 36] width 1178 height 73
copy div "拉傻兒 Lasha"
click at [586, 13] on div "拉傻兒 [DOMAIN_NAME]" at bounding box center [519, 24] width 403 height 23
click at [84, 48] on img "button" at bounding box center [64, 42] width 98 height 37
